Goal: Task Accomplishment & Management: Use online tool/utility

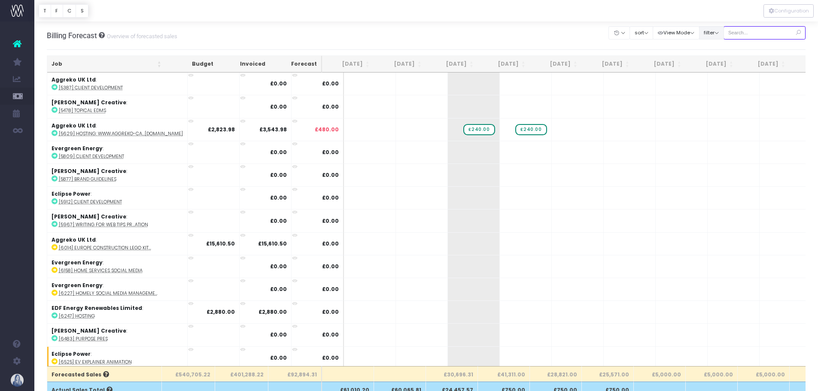
click at [744, 29] on input "text" at bounding box center [764, 32] width 82 height 13
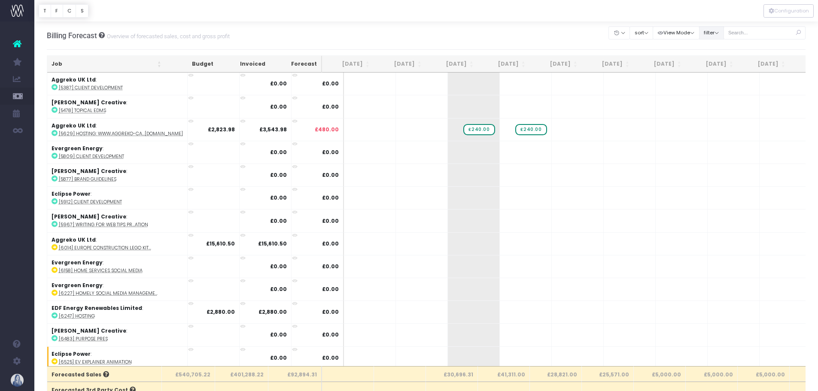
click at [707, 31] on button "filter" at bounding box center [711, 32] width 25 height 13
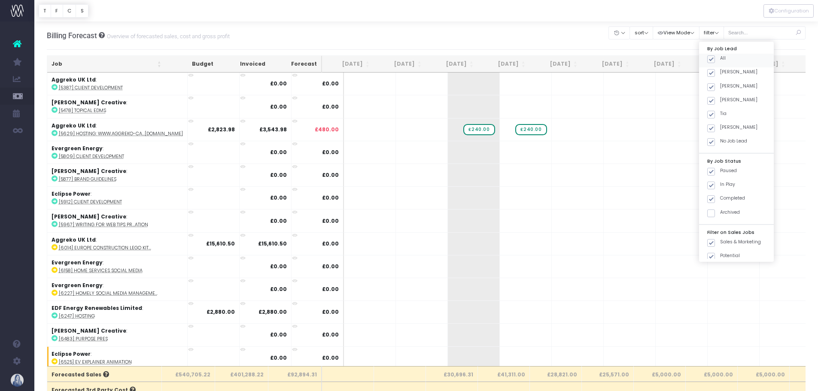
click at [708, 60] on span at bounding box center [711, 59] width 8 height 8
click at [720, 60] on input "All" at bounding box center [723, 58] width 6 height 6
checkbox input "false"
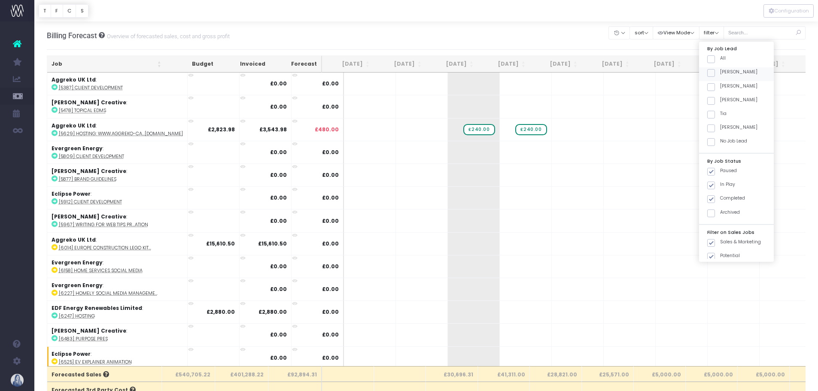
checkbox input "false"
click at [712, 74] on span at bounding box center [711, 73] width 8 height 8
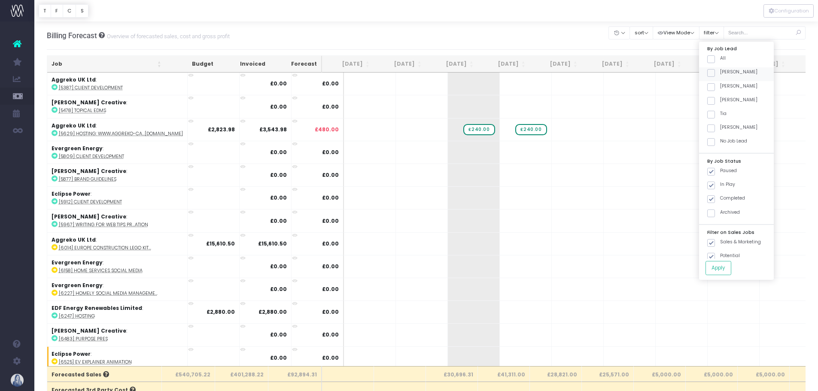
click at [720, 74] on input "[PERSON_NAME]" at bounding box center [723, 72] width 6 height 6
checkbox input "true"
click at [714, 268] on button "Apply" at bounding box center [718, 268] width 26 height 14
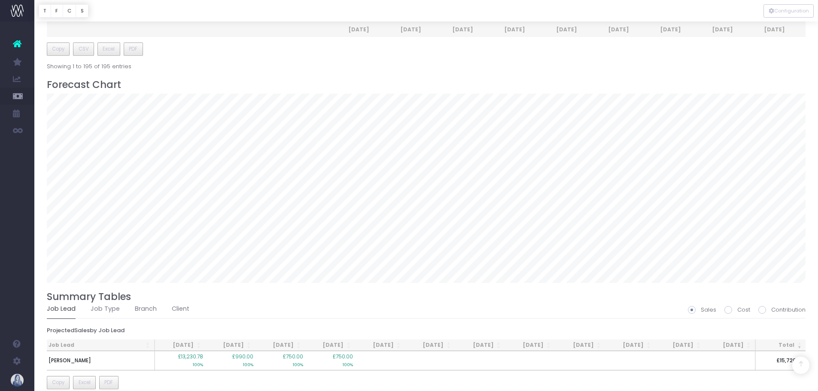
scroll to position [215, 0]
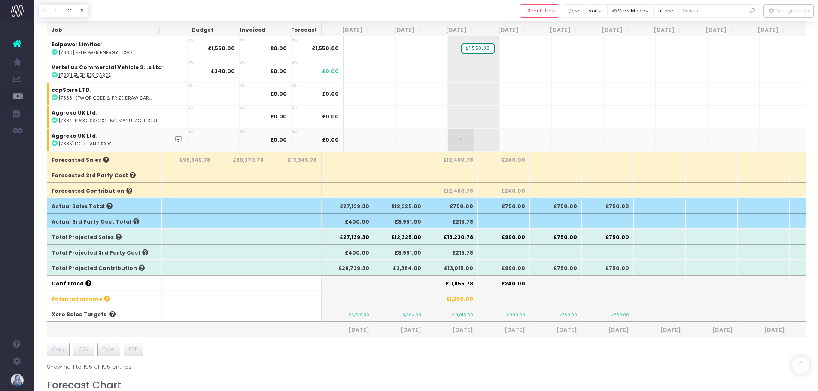
click at [448, 133] on span "+" at bounding box center [461, 140] width 26 height 22
type input "2120"
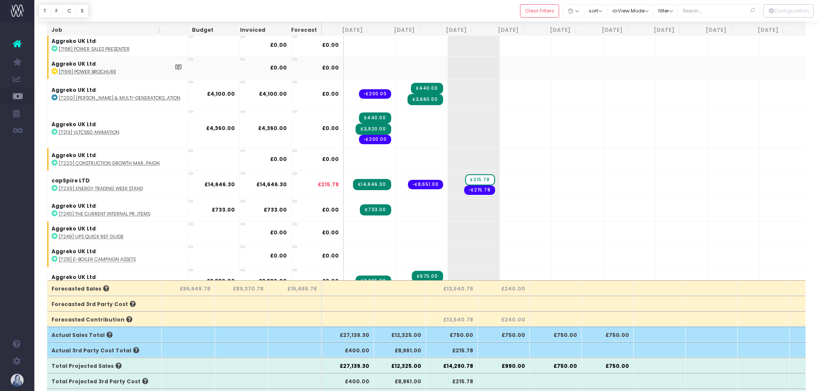
scroll to position [184, 0]
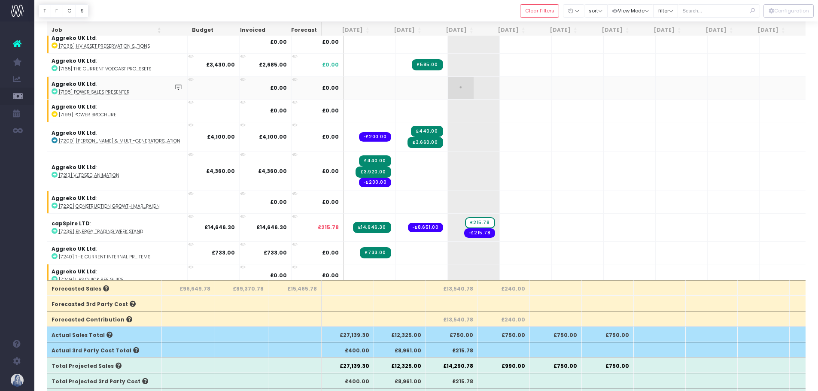
click at [448, 92] on span "+" at bounding box center [461, 88] width 26 height 22
click at [448, 91] on span "+" at bounding box center [461, 88] width 26 height 22
click at [448, 89] on span "+" at bounding box center [461, 88] width 26 height 22
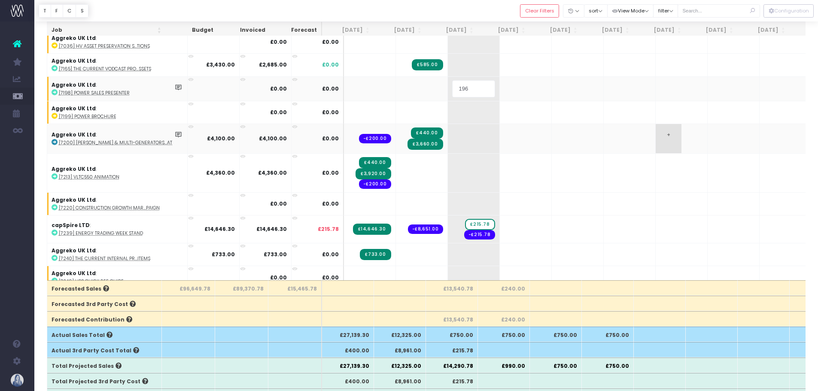
type input "1965"
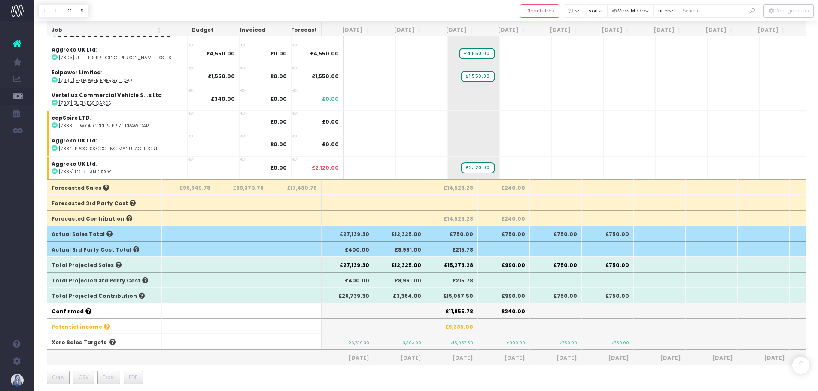
scroll to position [172, 0]
